Goal: Use online tool/utility: Utilize a website feature to perform a specific function

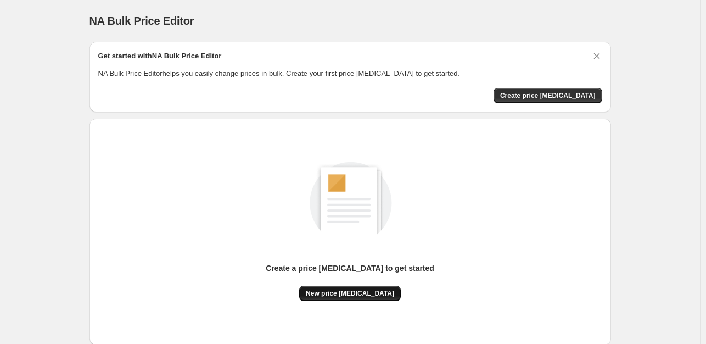
click at [368, 296] on span "New price [MEDICAL_DATA]" at bounding box center [350, 293] width 88 height 9
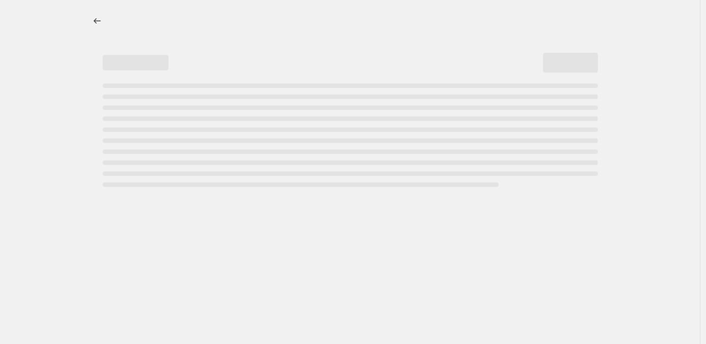
select select "percentage"
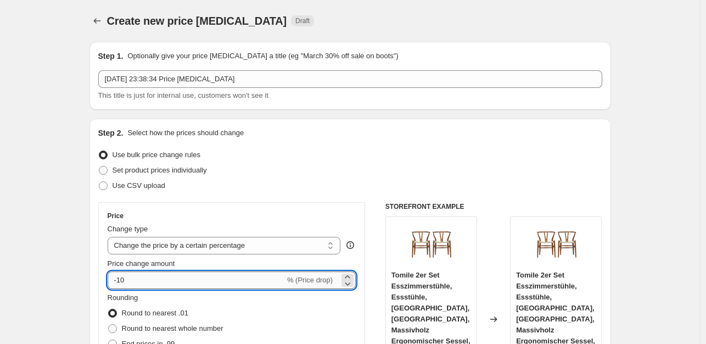
click at [146, 284] on input "-10" at bounding box center [196, 280] width 177 height 18
type input "-1"
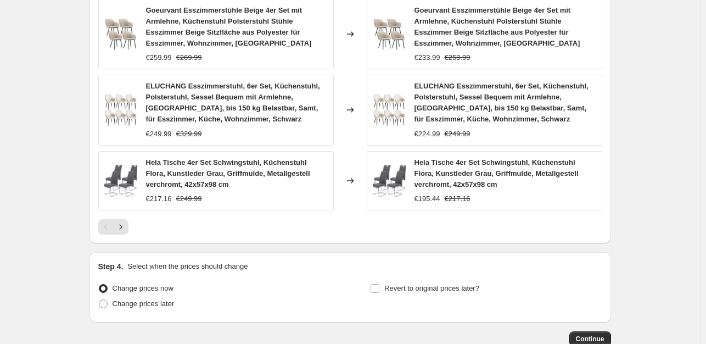
scroll to position [880, 0]
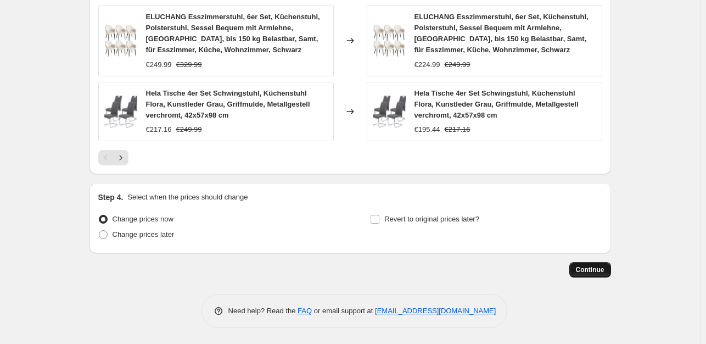
type input "-35"
click at [588, 275] on button "Continue" at bounding box center [590, 269] width 42 height 15
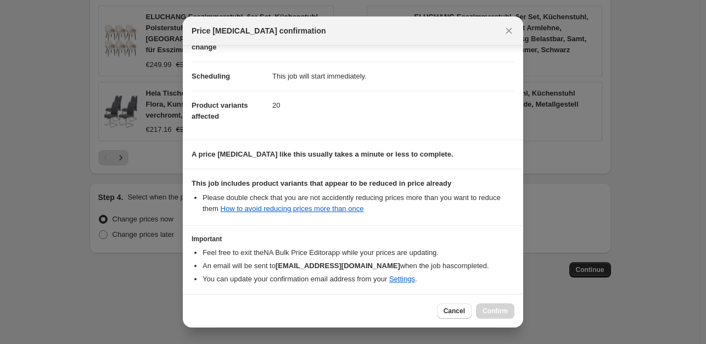
scroll to position [117, 0]
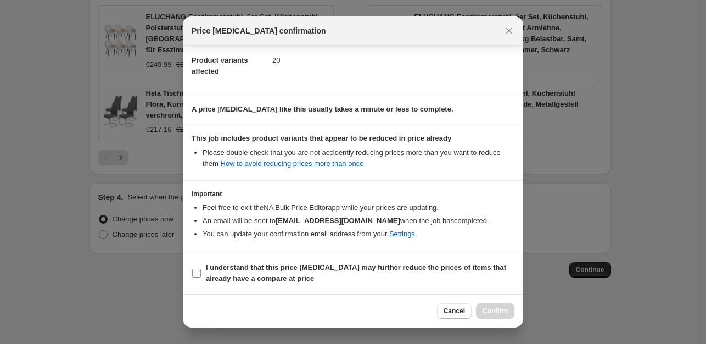
click at [196, 273] on input "I understand that this price [MEDICAL_DATA] may further reduce the prices of it…" at bounding box center [196, 272] width 9 height 9
checkbox input "true"
click at [500, 312] on span "Confirm" at bounding box center [494, 310] width 25 height 9
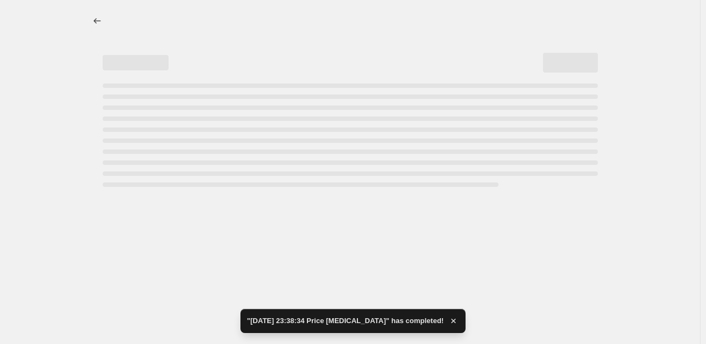
select select "percentage"
